Goal: Task Accomplishment & Management: Manage account settings

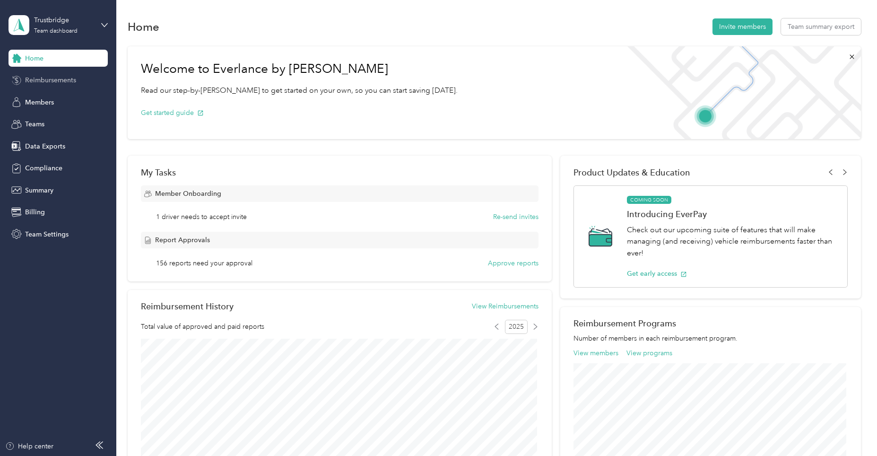
click at [46, 77] on span "Reimbursements" at bounding box center [50, 80] width 51 height 10
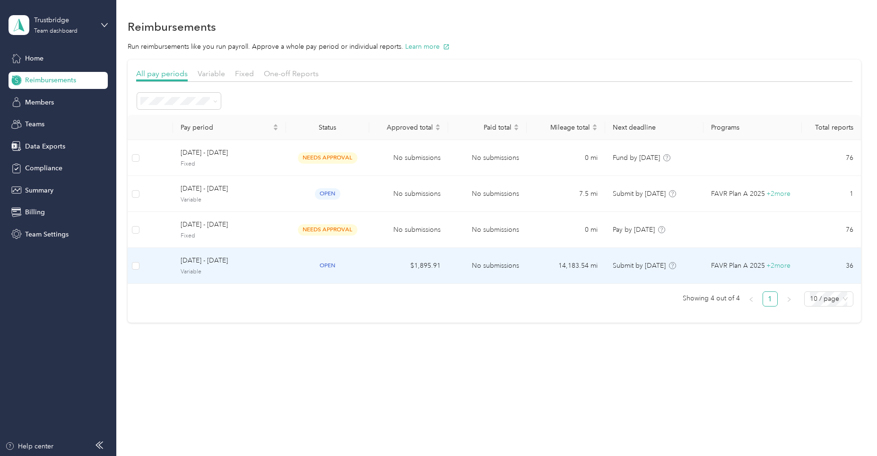
click at [439, 263] on td "$1,895.91" at bounding box center [408, 266] width 78 height 36
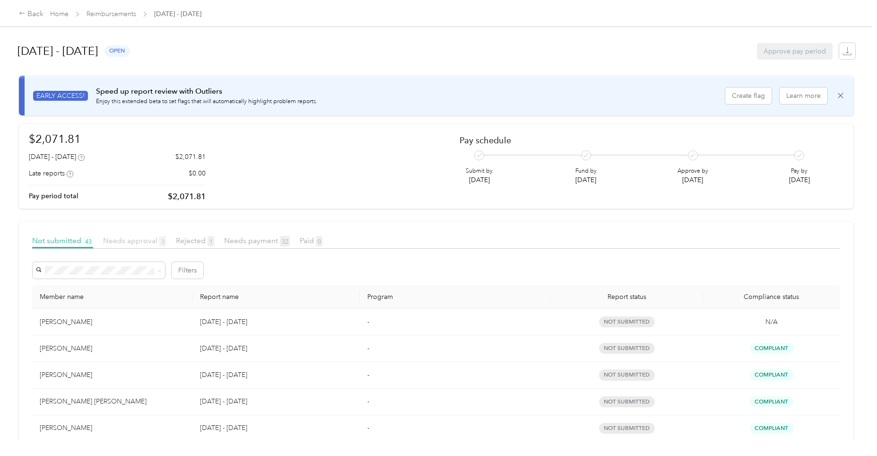
click at [130, 240] on span "Needs approval 3" at bounding box center [134, 240] width 63 height 9
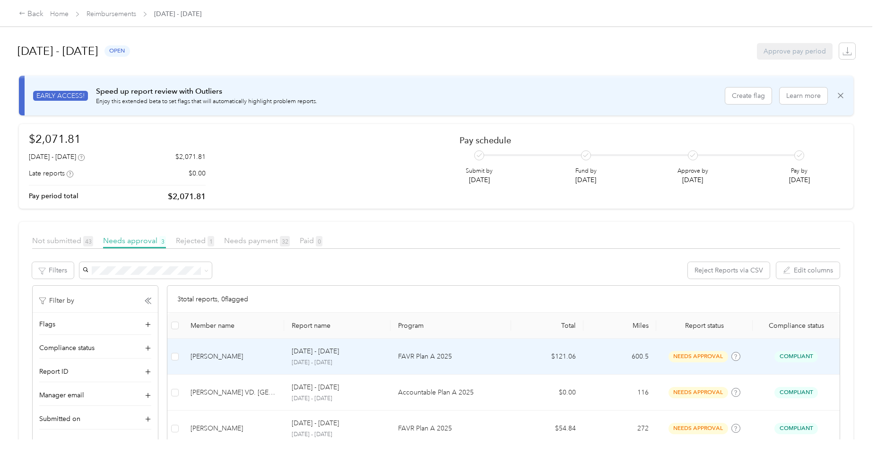
click at [328, 353] on p "[DATE] - [DATE]" at bounding box center [315, 351] width 47 height 10
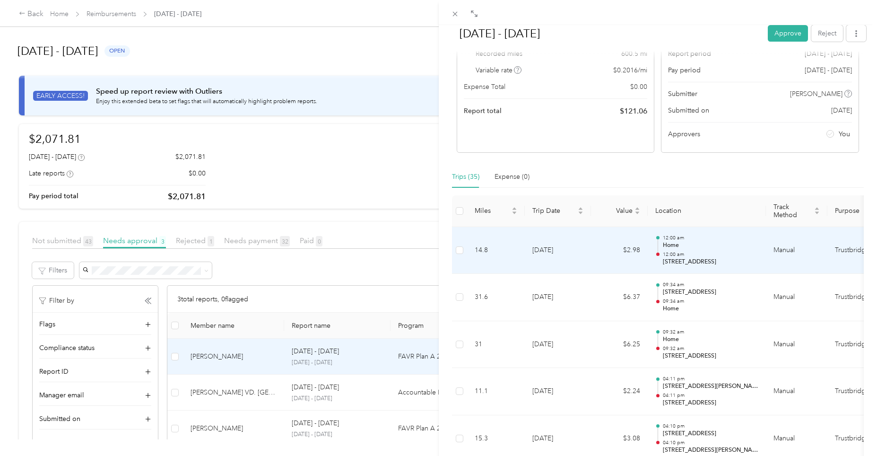
scroll to position [95, 0]
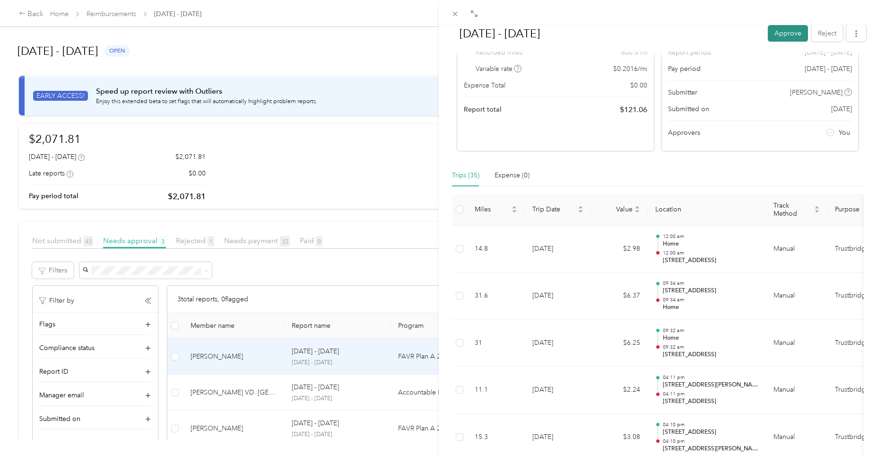
click at [784, 32] on button "Approve" at bounding box center [787, 33] width 40 height 17
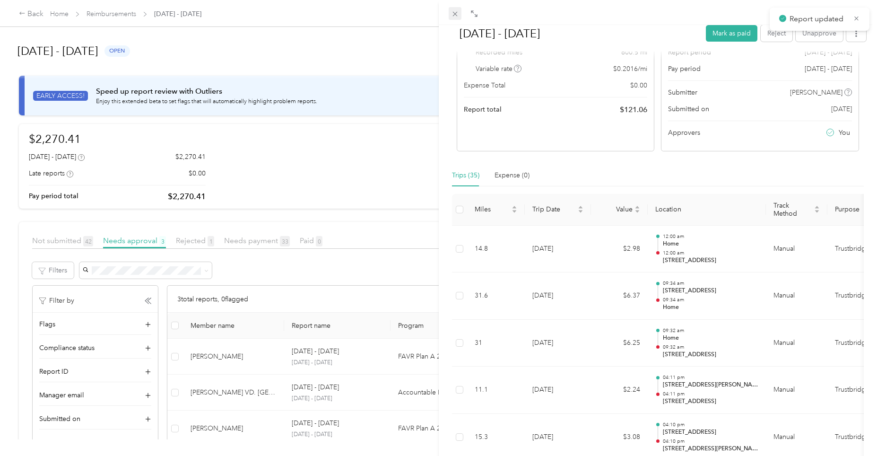
click at [454, 13] on icon at bounding box center [454, 14] width 5 height 5
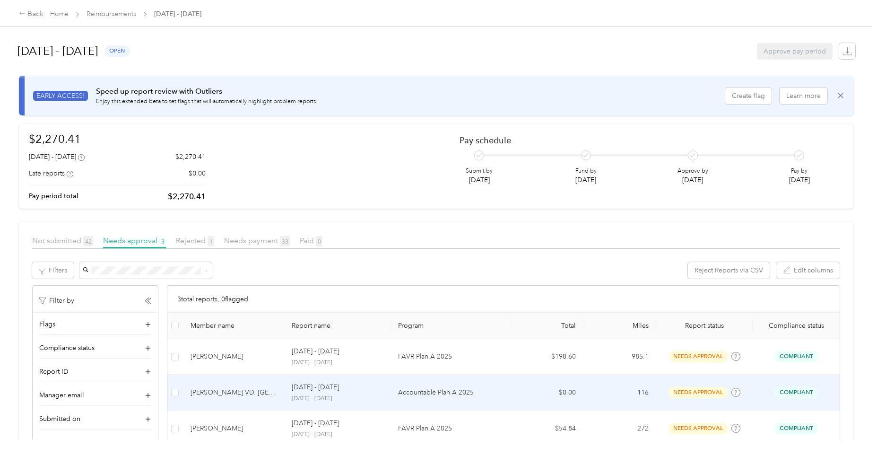
scroll to position [58, 0]
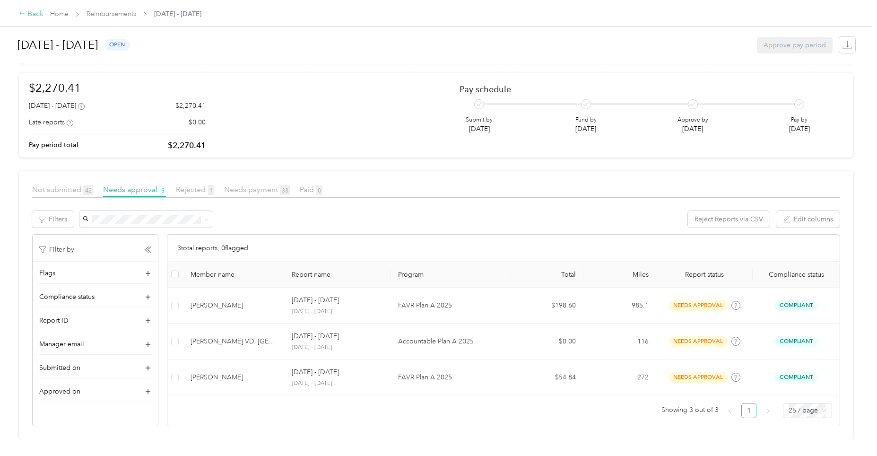
click at [32, 14] on div "Back" at bounding box center [31, 14] width 25 height 11
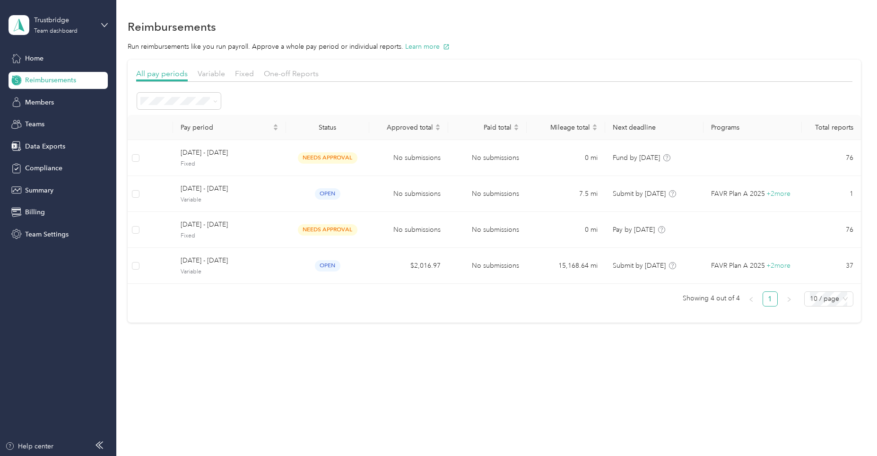
click at [98, 25] on div "Trustbridge Team dashboard" at bounding box center [58, 25] width 99 height 33
click at [52, 122] on div "Log out" at bounding box center [108, 117] width 186 height 17
